Goal: Task Accomplishment & Management: Manage account settings

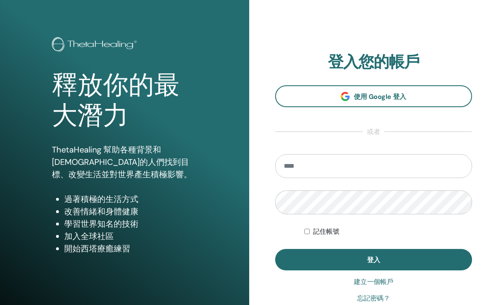
scroll to position [29, 0]
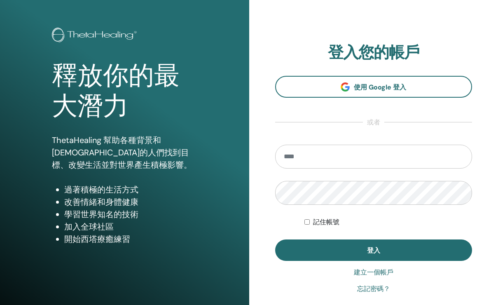
click at [401, 164] on input "email" at bounding box center [373, 156] width 197 height 24
type input "**********"
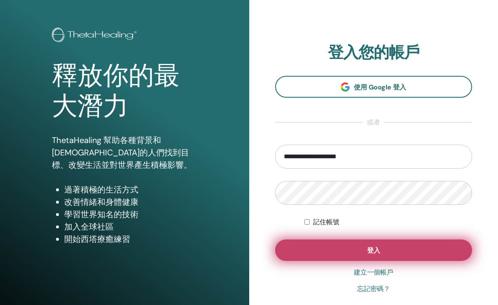
click at [404, 243] on button "登入" at bounding box center [373, 249] width 197 height 21
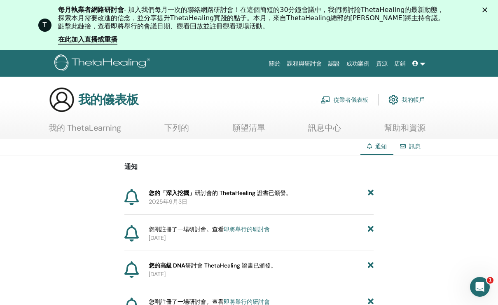
click at [333, 60] on font "認證" at bounding box center [334, 63] width 12 height 7
click at [257, 192] on font "研討會的 ThetaHealing 證書" at bounding box center [232, 192] width 74 height 7
click at [416, 64] on icon at bounding box center [415, 63] width 6 height 6
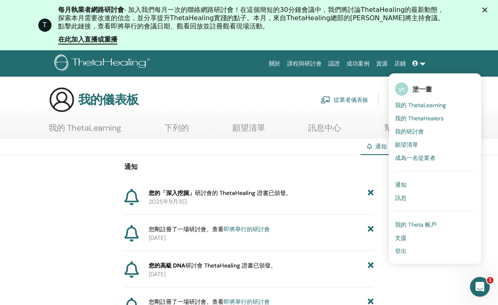
click at [418, 106] on font "我的 ThetaLearning" at bounding box center [420, 104] width 51 height 7
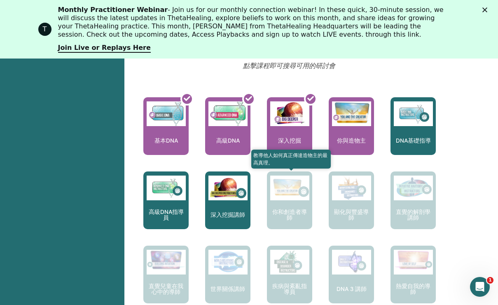
scroll to position [352, 0]
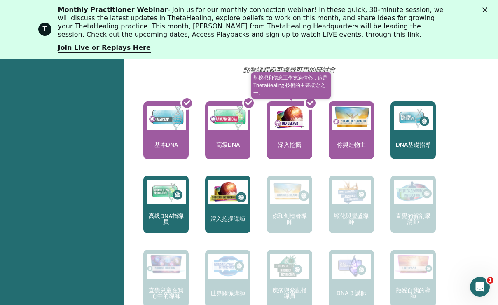
click at [294, 125] on div at bounding box center [294, 133] width 45 height 74
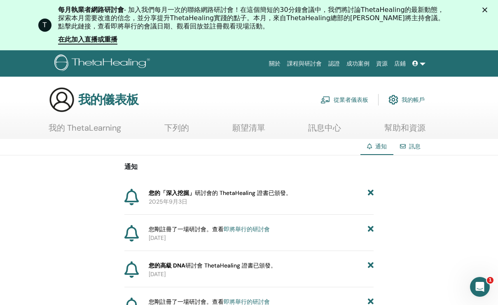
click at [180, 131] on font "下列的" at bounding box center [176, 127] width 25 height 11
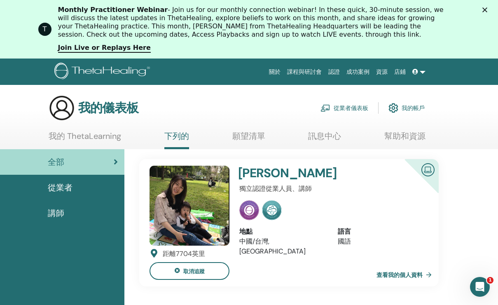
click at [106, 137] on font "我的 ThetaLearning" at bounding box center [85, 135] width 72 height 11
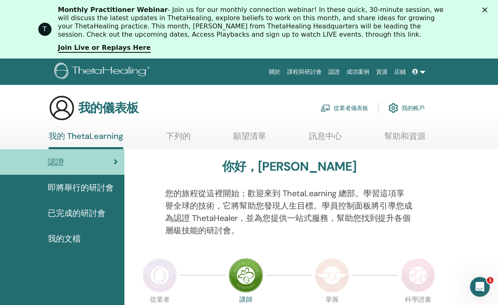
click at [81, 236] on div "我的文檔" at bounding box center [62, 238] width 111 height 12
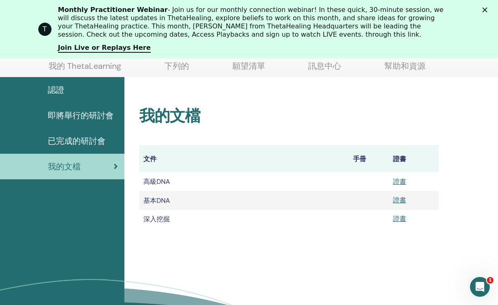
scroll to position [95, 0]
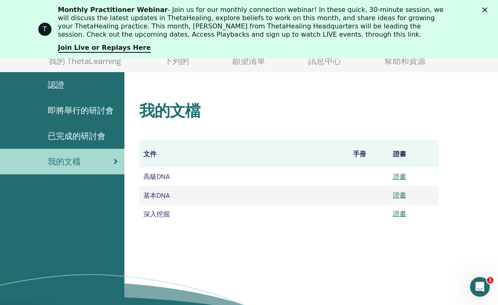
click at [398, 219] on td "證書" at bounding box center [413, 214] width 50 height 19
click at [398, 218] on font "證書" at bounding box center [399, 213] width 13 height 9
click at [404, 195] on font "證書" at bounding box center [399, 195] width 13 height 9
click at [401, 177] on font "證書" at bounding box center [399, 176] width 13 height 9
